Goal: Information Seeking & Learning: Find specific fact

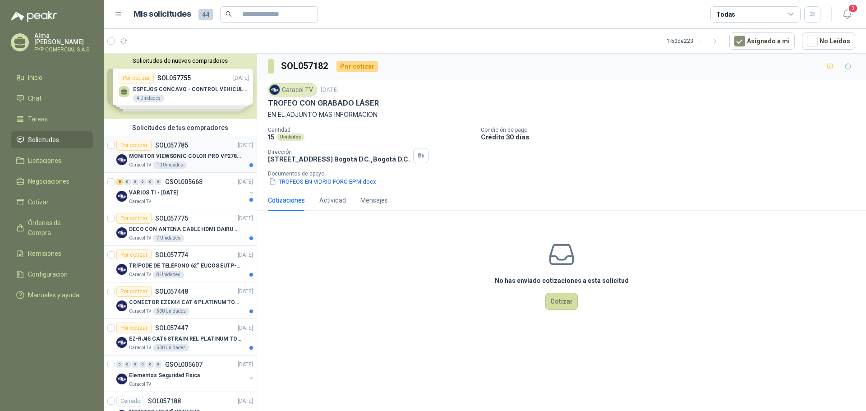
click at [218, 153] on p "MONITOR VIEWSONIC COLOR PRO VP2786-4K" at bounding box center [185, 156] width 112 height 9
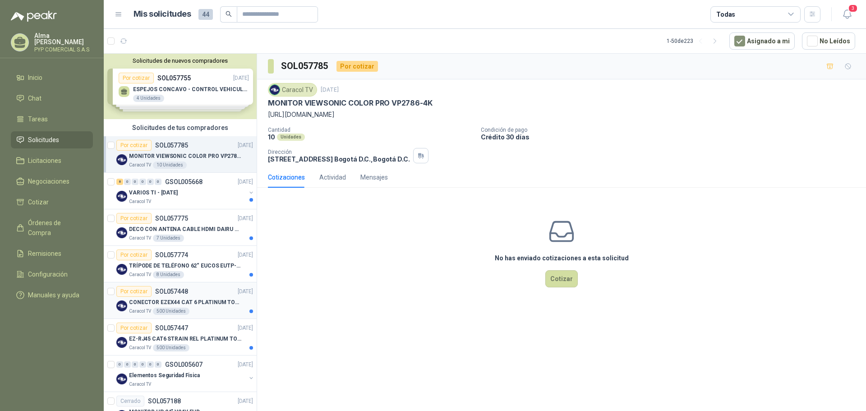
click at [209, 294] on div "Por cotizar SOL057448 25/09/25" at bounding box center [184, 291] width 137 height 11
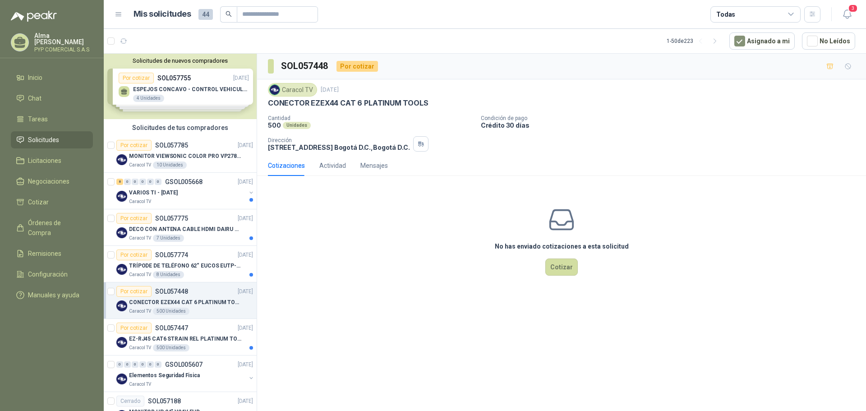
click at [206, 304] on p "CONECTOR EZEX44 CAT 6 PLATINUM TOOLS" at bounding box center [185, 302] width 112 height 9
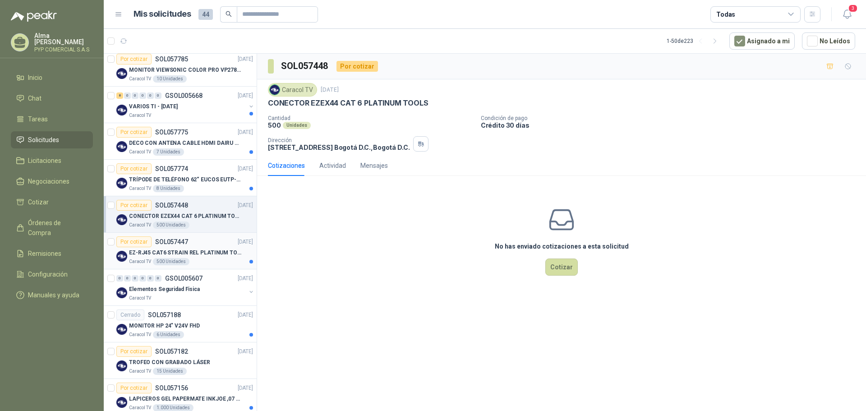
scroll to position [90, 0]
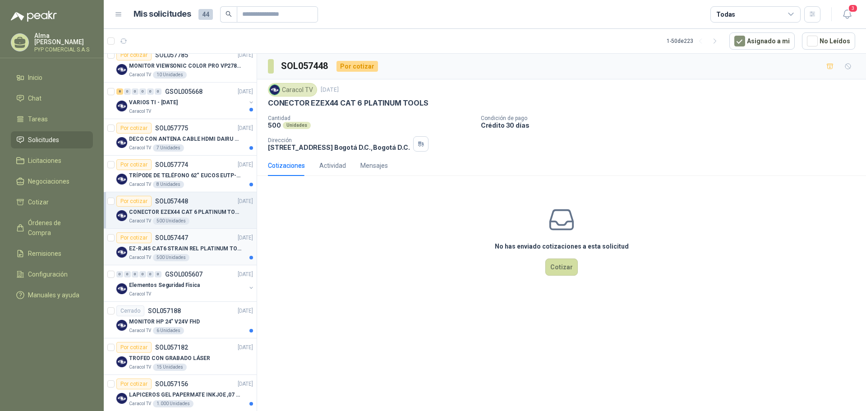
click at [197, 250] on p "EZ-RJ45 CAT6 STRAIN REL PLATINUM TOOLS" at bounding box center [185, 249] width 112 height 9
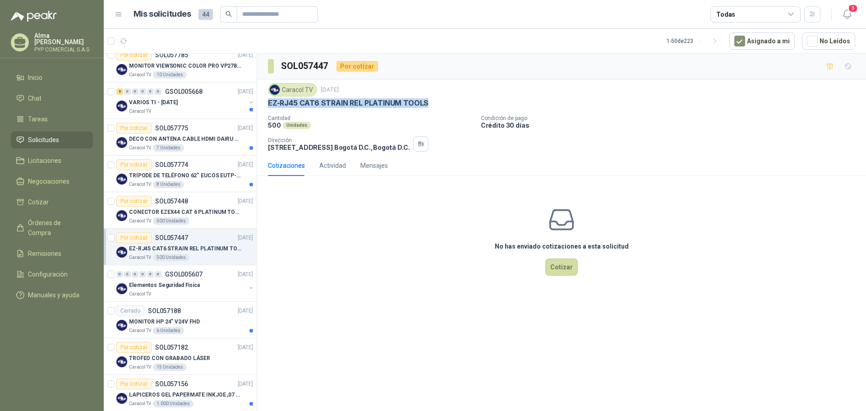
drag, startPoint x: 270, startPoint y: 102, endPoint x: 426, endPoint y: 105, distance: 156.6
click at [426, 105] on div "EZ-RJ45 CAT6 STRAIN REL PLATINUM TOOLS" at bounding box center [562, 102] width 588 height 9
copy p "EZ-RJ45 CAT6 STRAIN REL PLATINUM TOOLS"
